Goal: Task Accomplishment & Management: Use online tool/utility

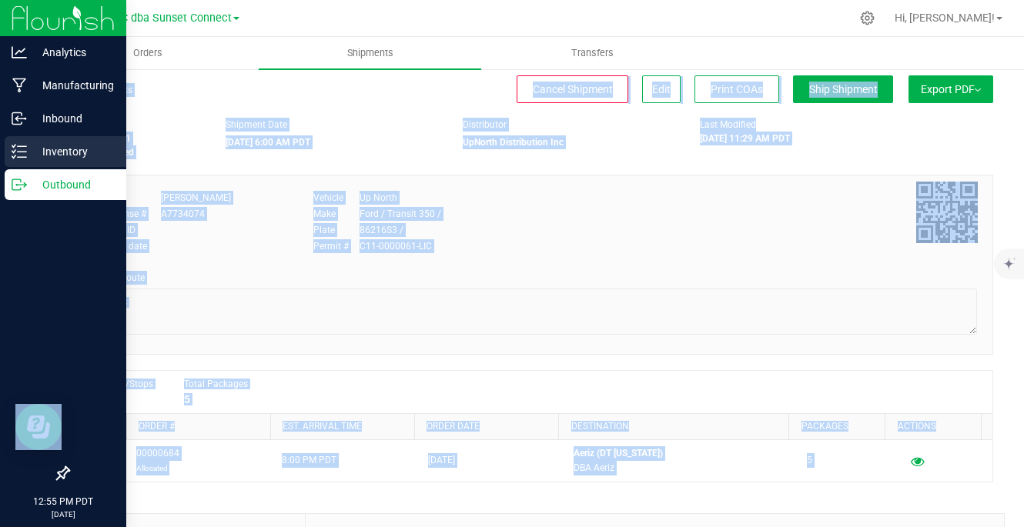
click at [25, 158] on icon at bounding box center [19, 151] width 15 height 15
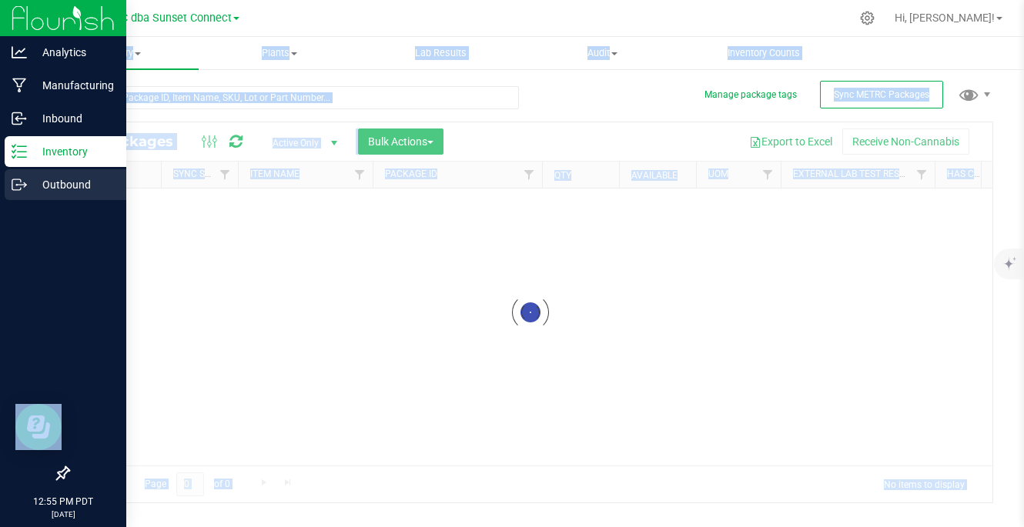
click at [70, 188] on p "Outbound" at bounding box center [73, 185] width 92 height 18
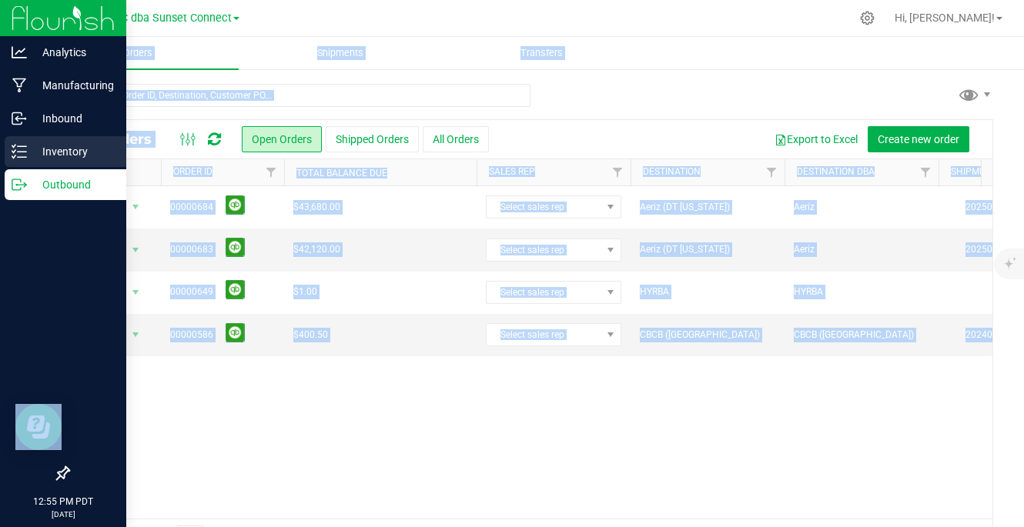
click at [72, 152] on p "Inventory" at bounding box center [73, 151] width 92 height 18
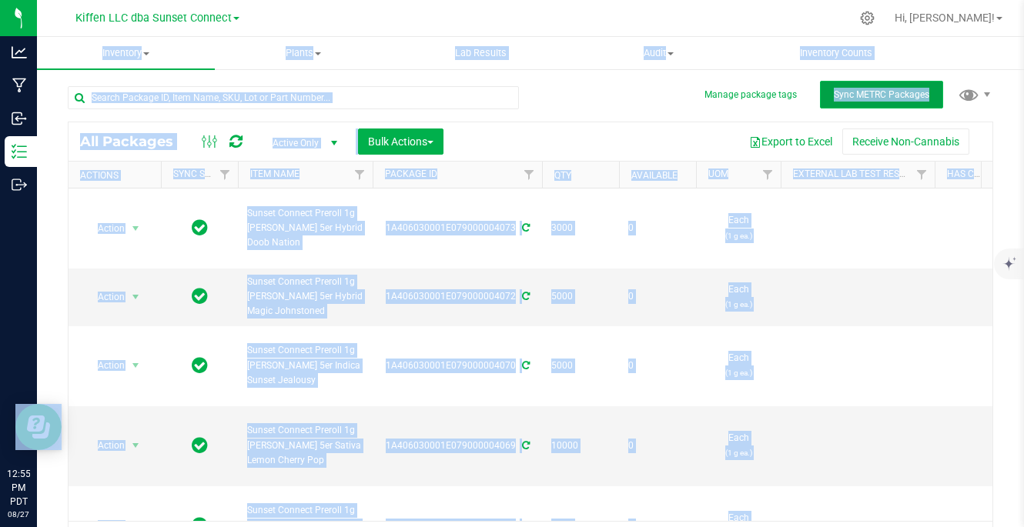
click at [872, 97] on span "Sync METRC Packages" at bounding box center [881, 94] width 95 height 11
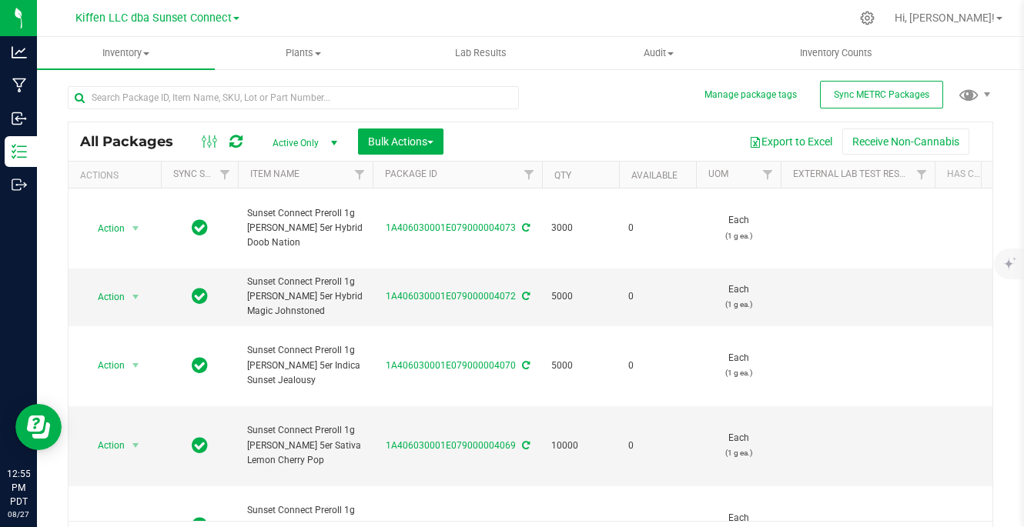
click at [180, 9] on div "Kiffen LLC dba Sunset Connect" at bounding box center [157, 17] width 164 height 18
click at [176, 17] on span "Kiffen LLC dba Sunset Connect" at bounding box center [153, 19] width 156 height 14
click at [174, 75] on link "Sunset Connect Manufacturing" at bounding box center [157, 75] width 225 height 21
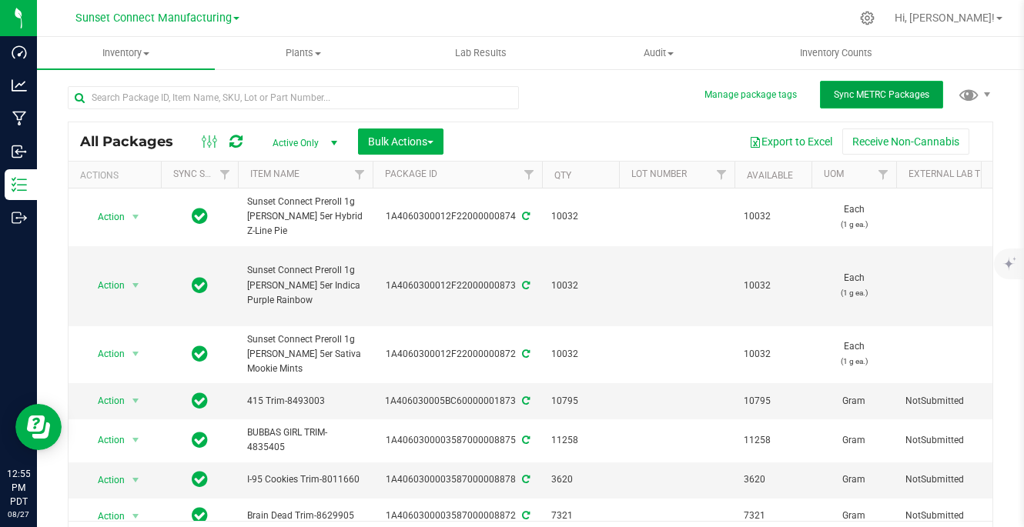
click at [867, 97] on span "Sync METRC Packages" at bounding box center [881, 94] width 95 height 11
